Goal: Check status

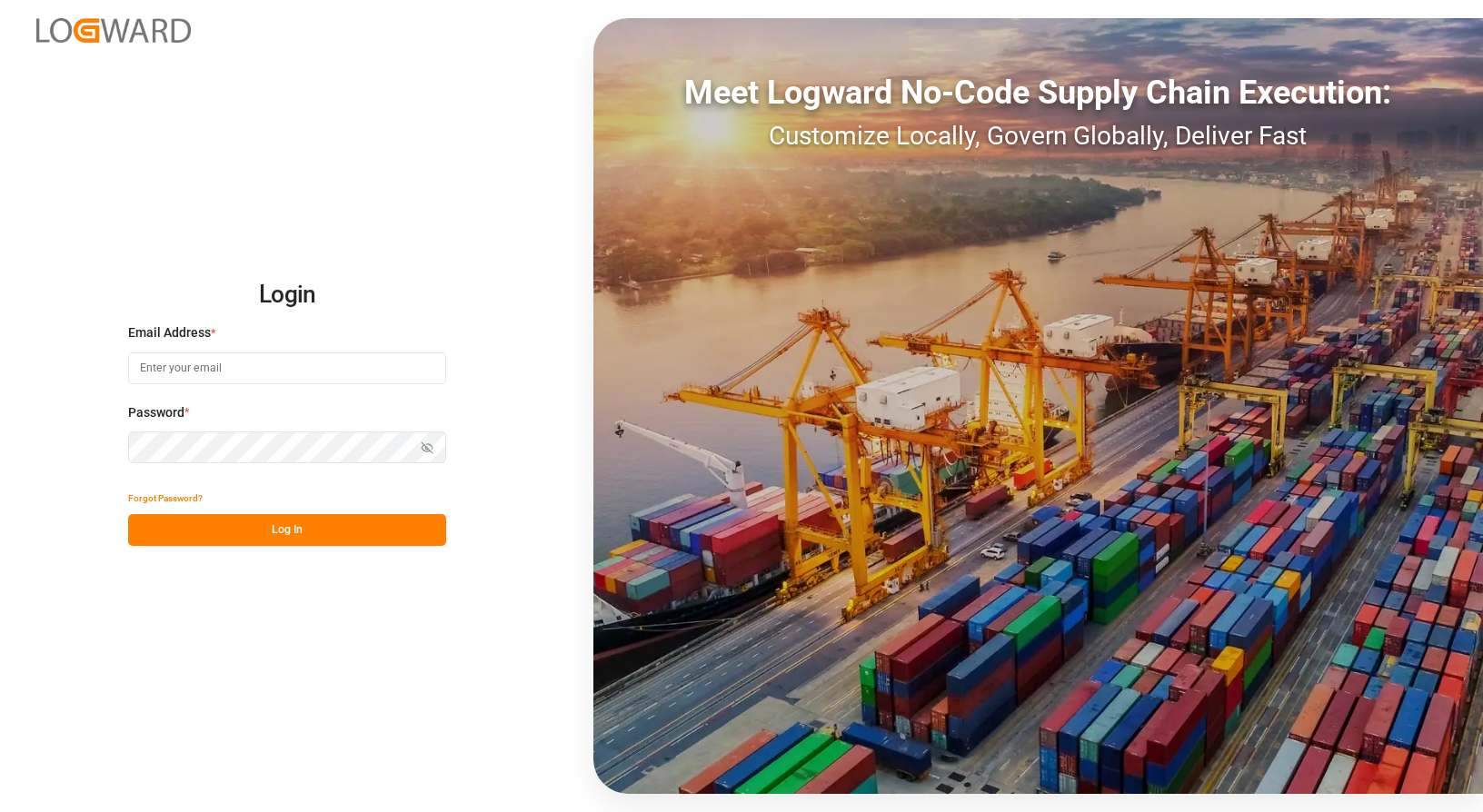
type input "[EMAIL_ADDRESS][DOMAIN_NAME]"
click at [334, 533] on button "Log In" at bounding box center [286, 530] width 318 height 32
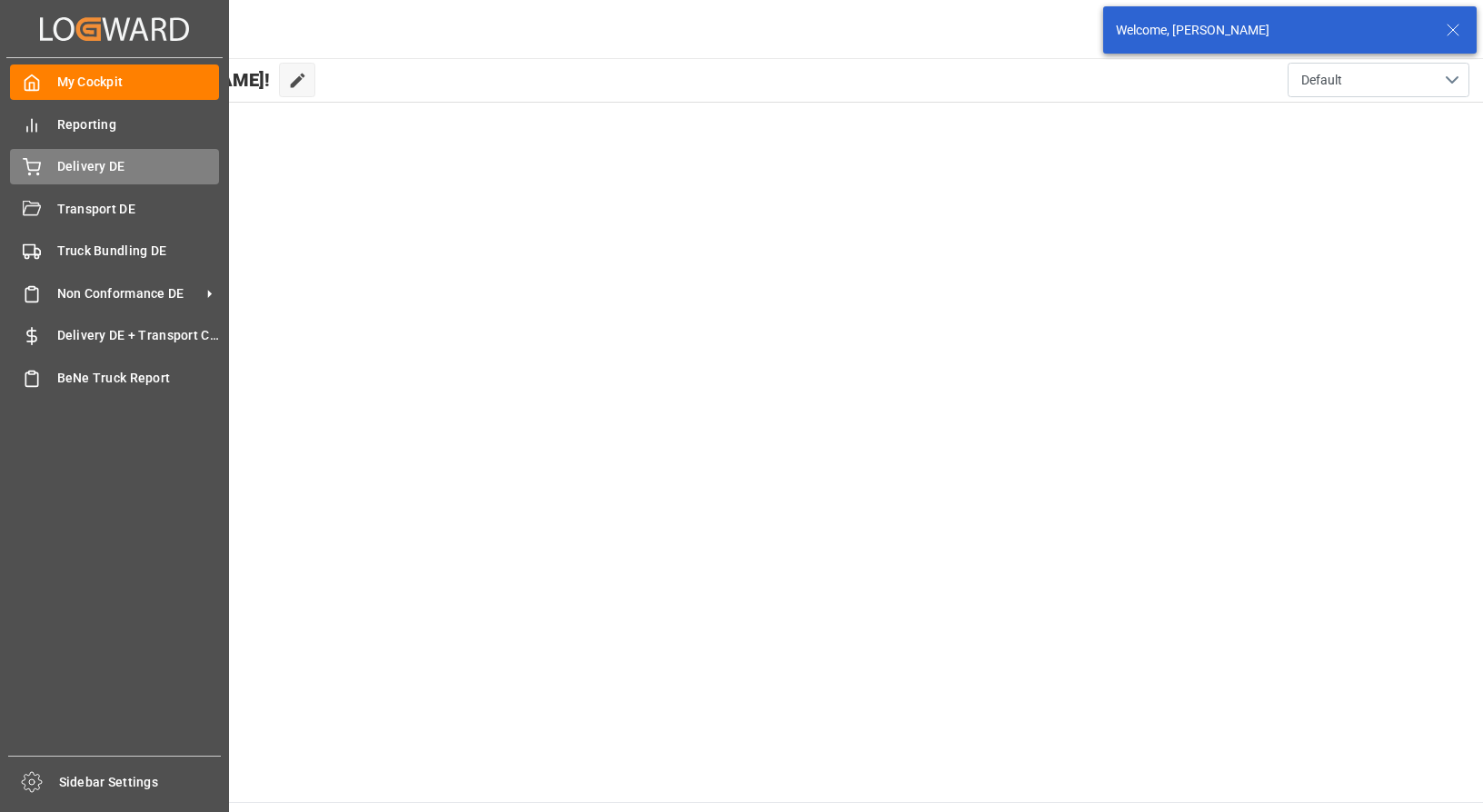
click at [52, 169] on div "Delivery DE Delivery DE" at bounding box center [114, 166] width 209 height 36
